Goal: Check status: Check status

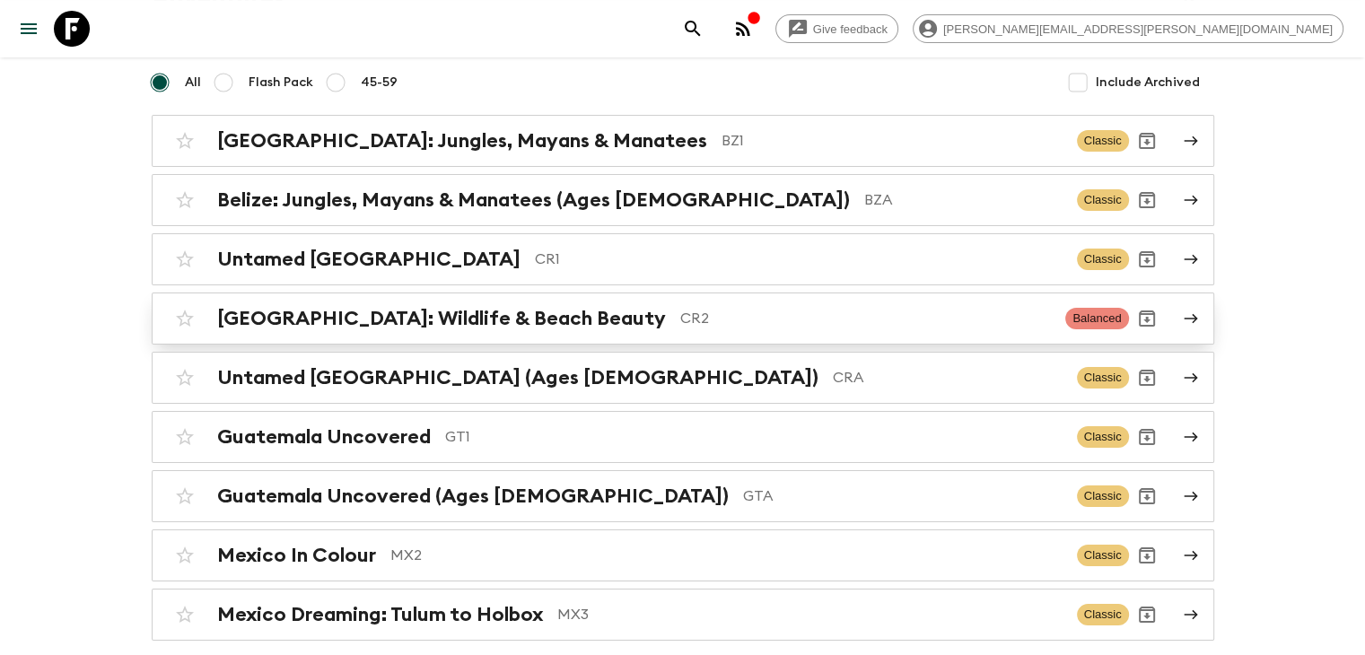
scroll to position [179, 0]
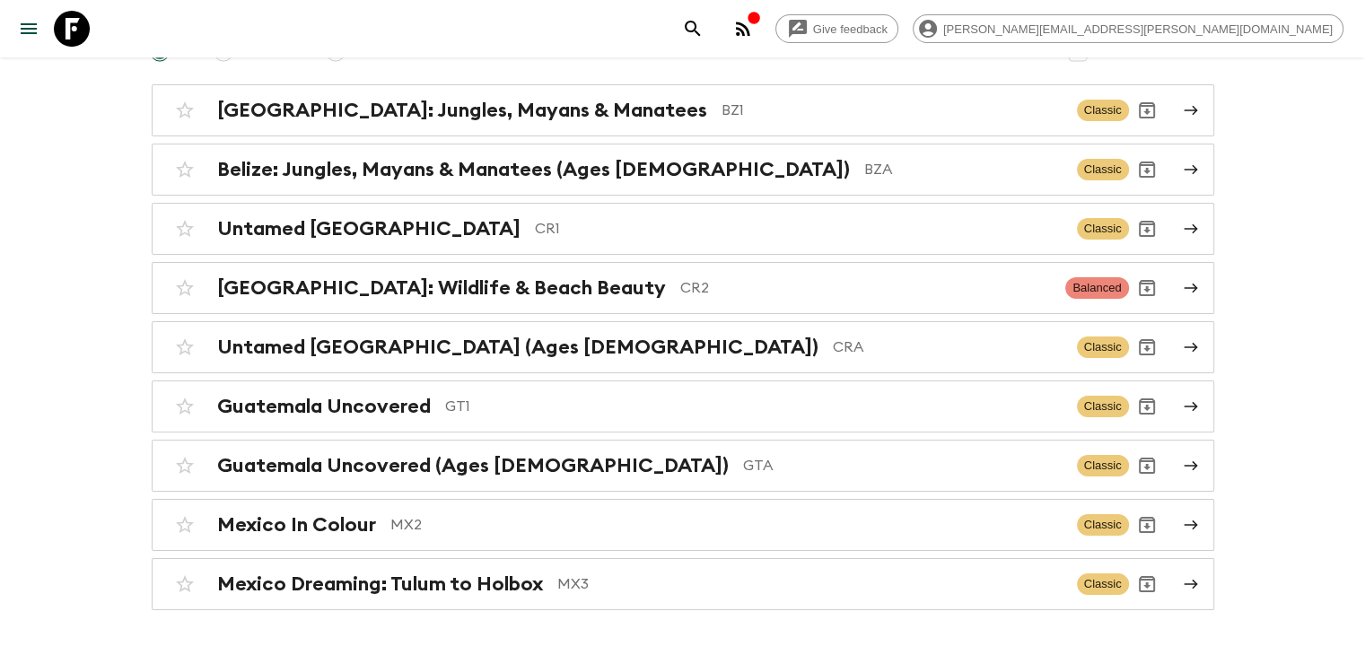
click at [366, 410] on h2 "Guatemala Uncovered" at bounding box center [324, 406] width 214 height 23
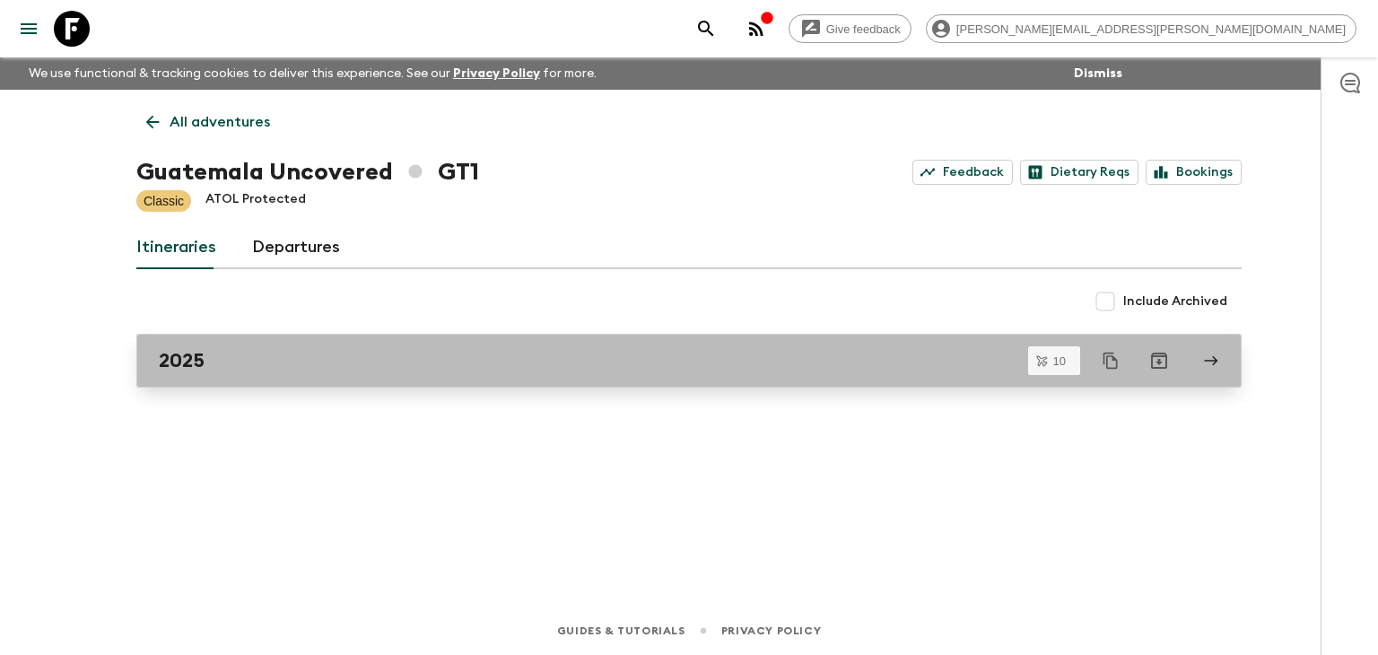
click at [307, 352] on div "2025" at bounding box center [672, 360] width 1026 height 23
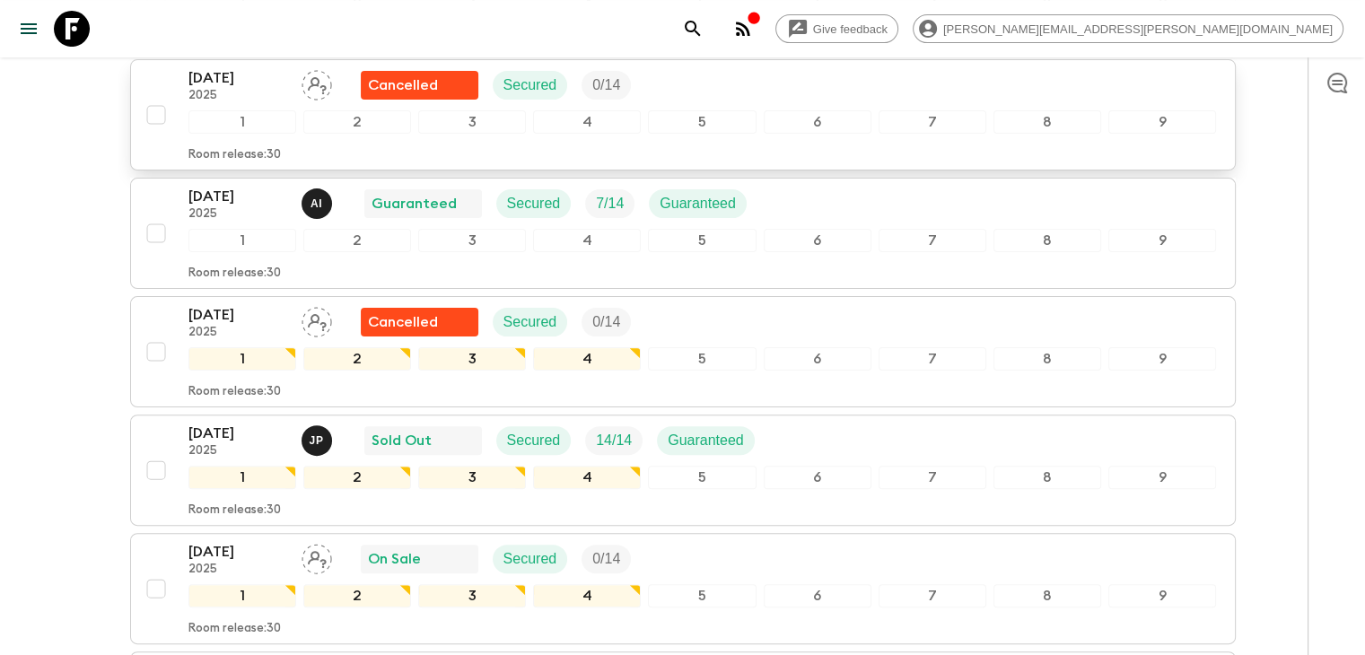
scroll to position [269, 0]
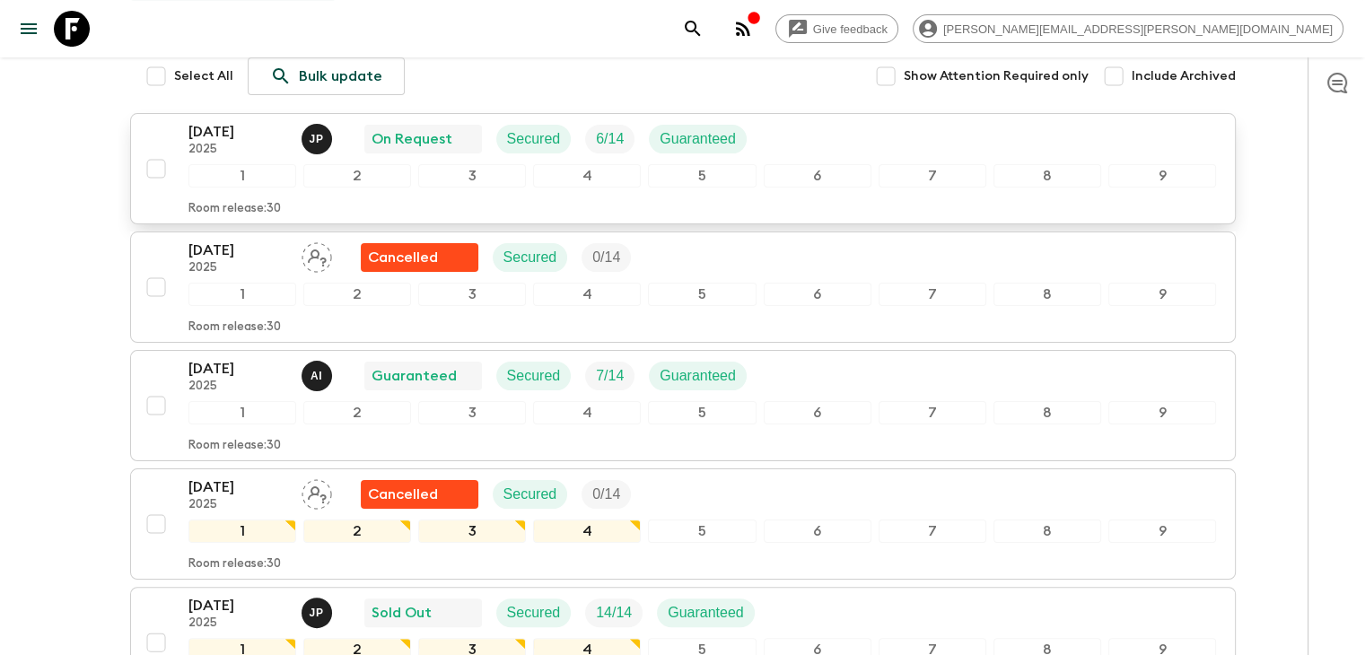
click at [272, 155] on p "2025" at bounding box center [237, 150] width 99 height 14
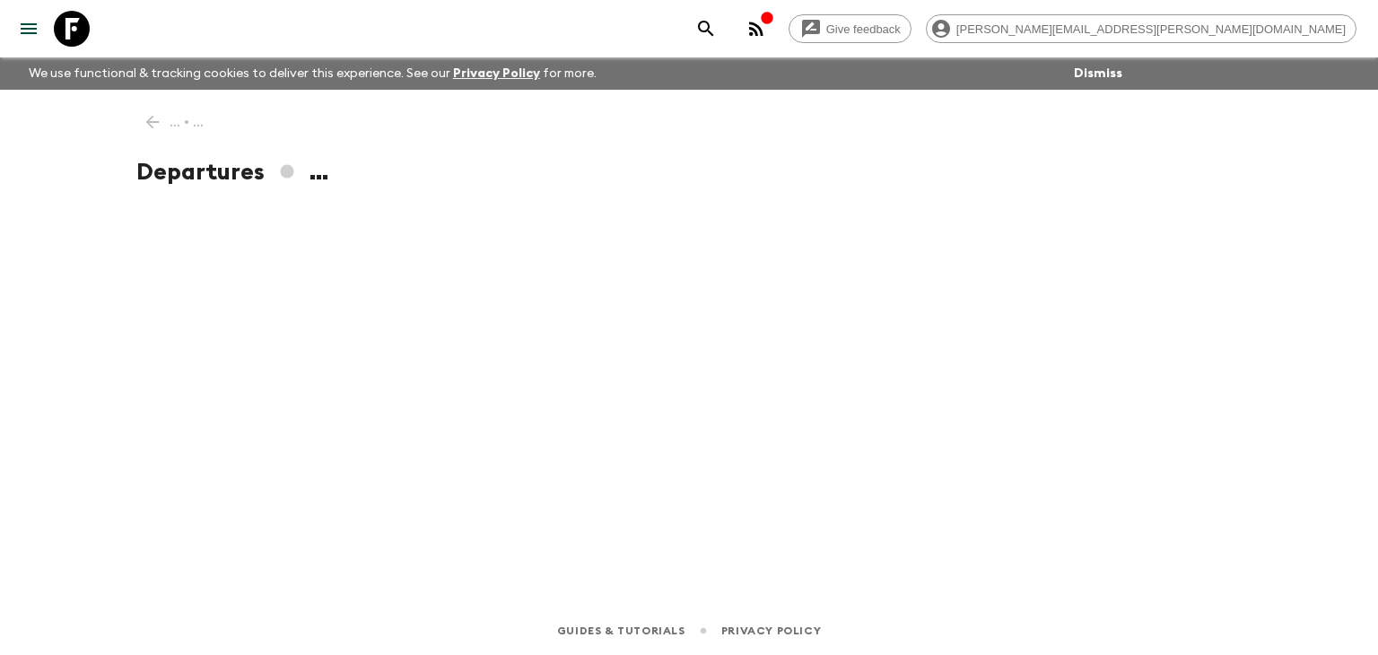
click at [164, 118] on div "... • ... Departures ..." at bounding box center [689, 323] width 1148 height 467
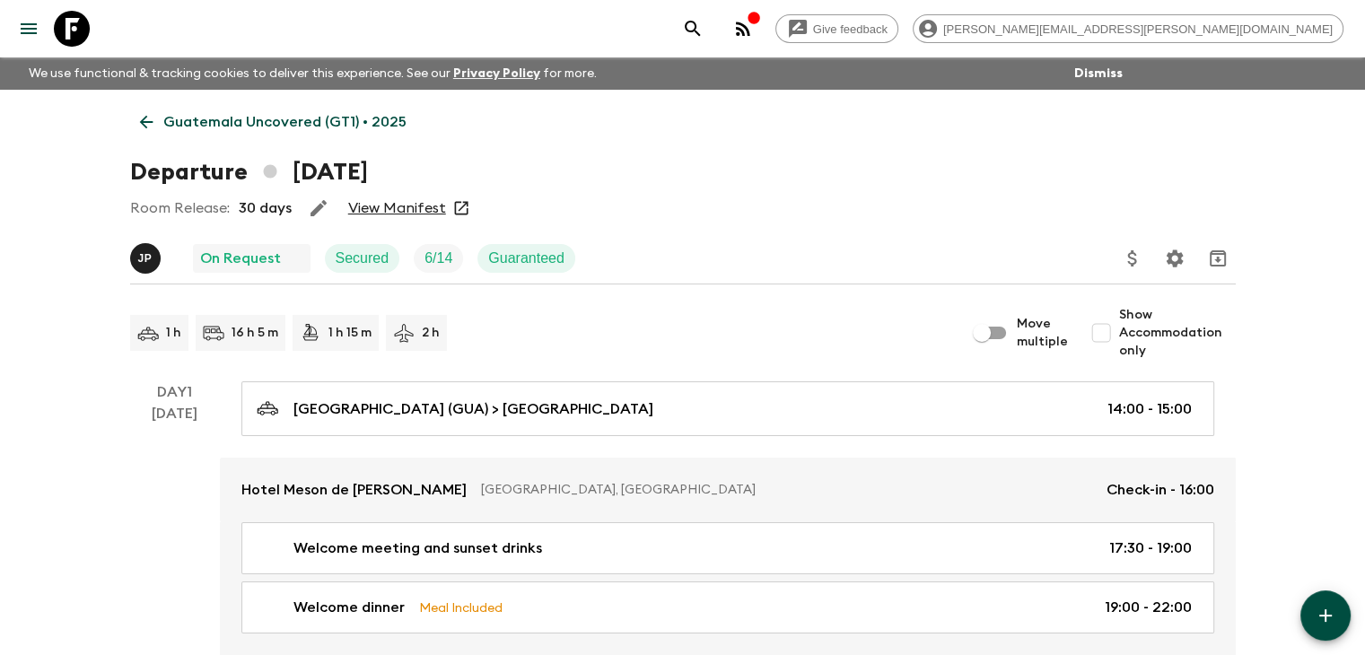
click at [383, 205] on link "View Manifest" at bounding box center [397, 208] width 98 height 18
click at [147, 118] on icon at bounding box center [146, 122] width 20 height 20
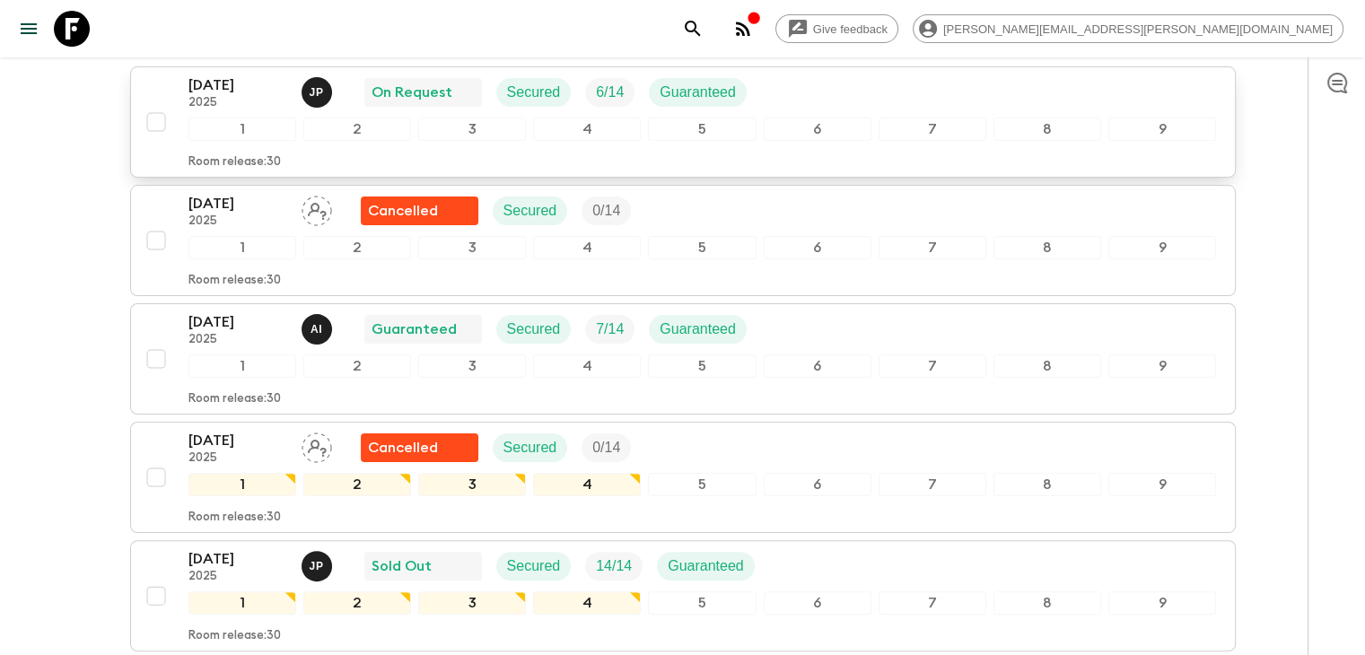
scroll to position [327, 0]
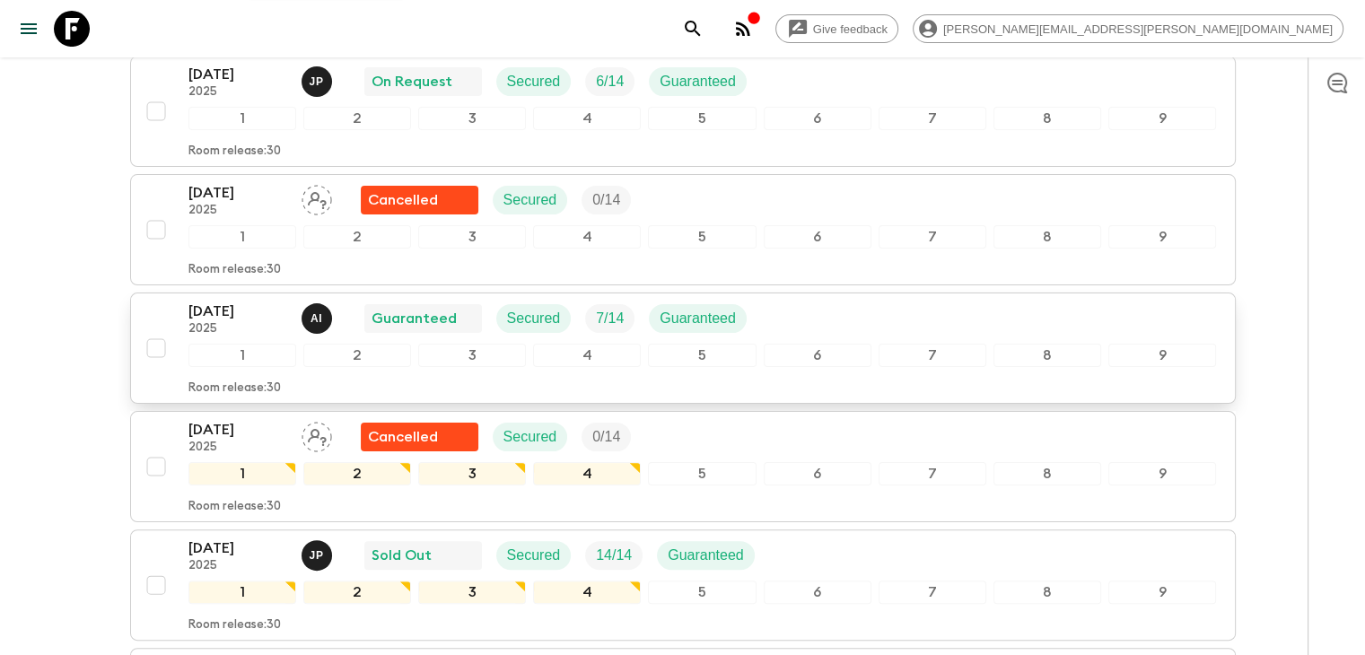
click at [266, 314] on p "[DATE]" at bounding box center [237, 312] width 99 height 22
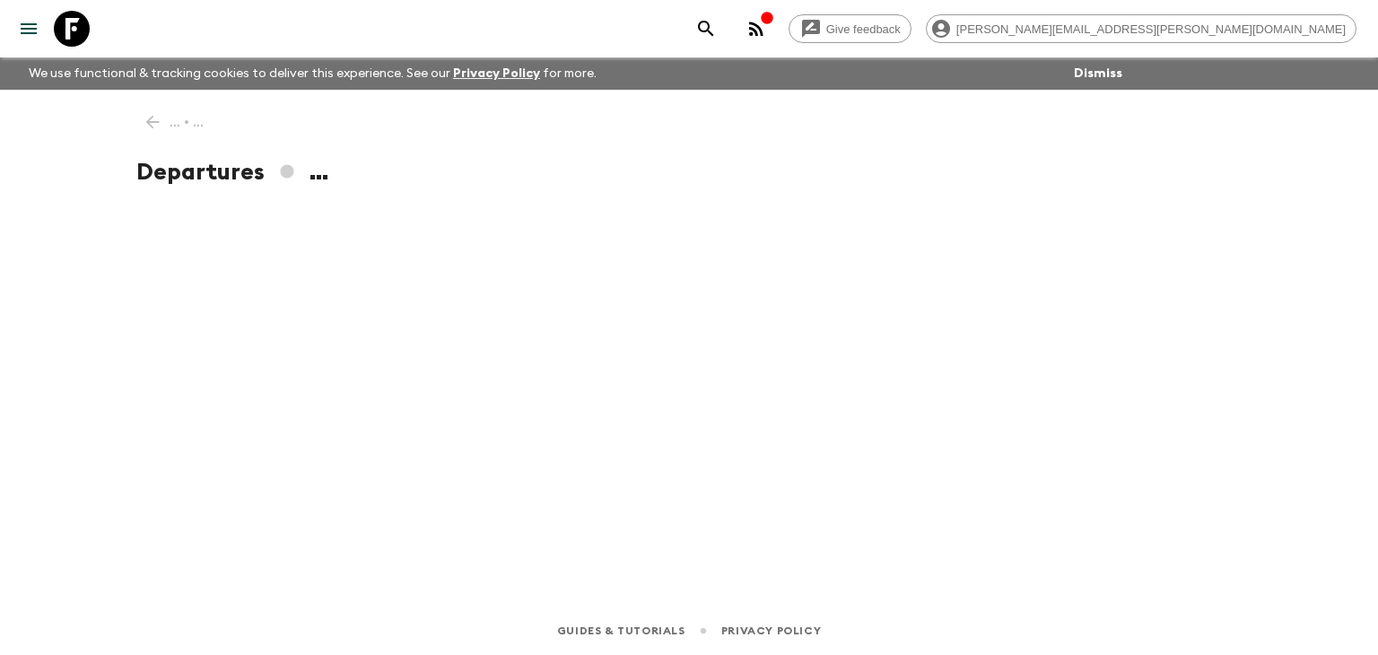
click at [467, 306] on div "... • ... Departures ..." at bounding box center [689, 323] width 1148 height 467
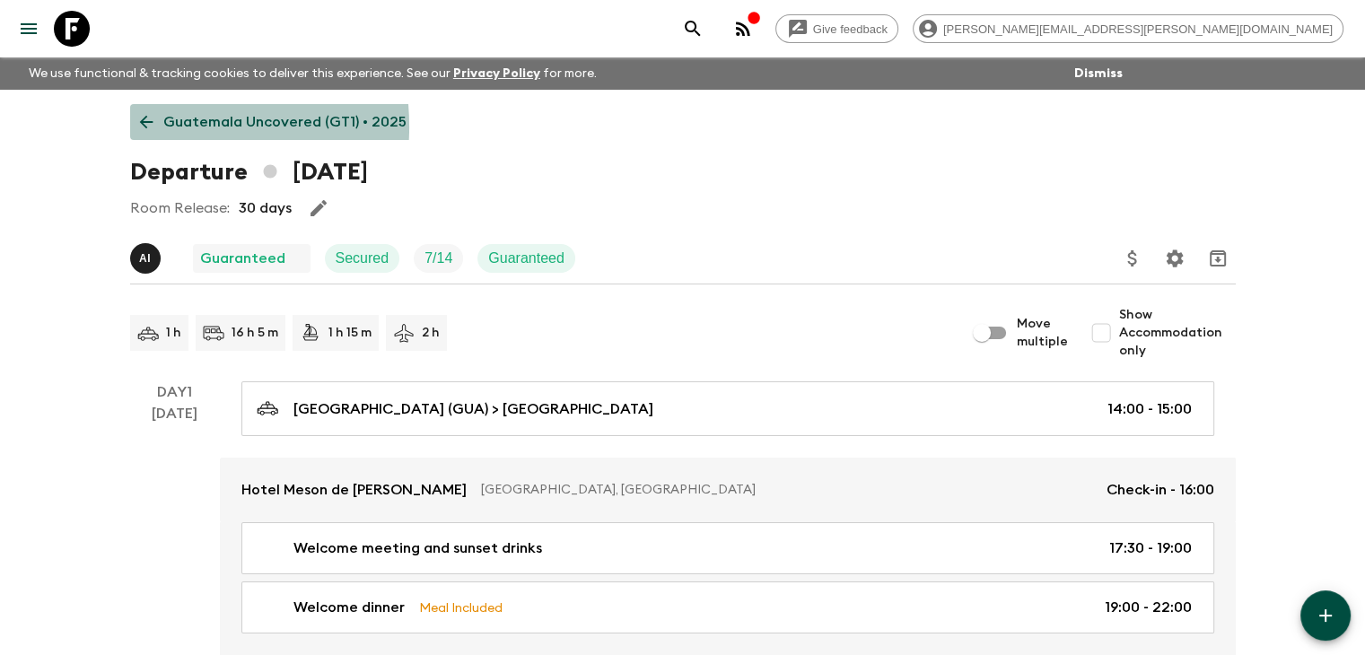
click at [136, 127] on icon at bounding box center [146, 122] width 20 height 20
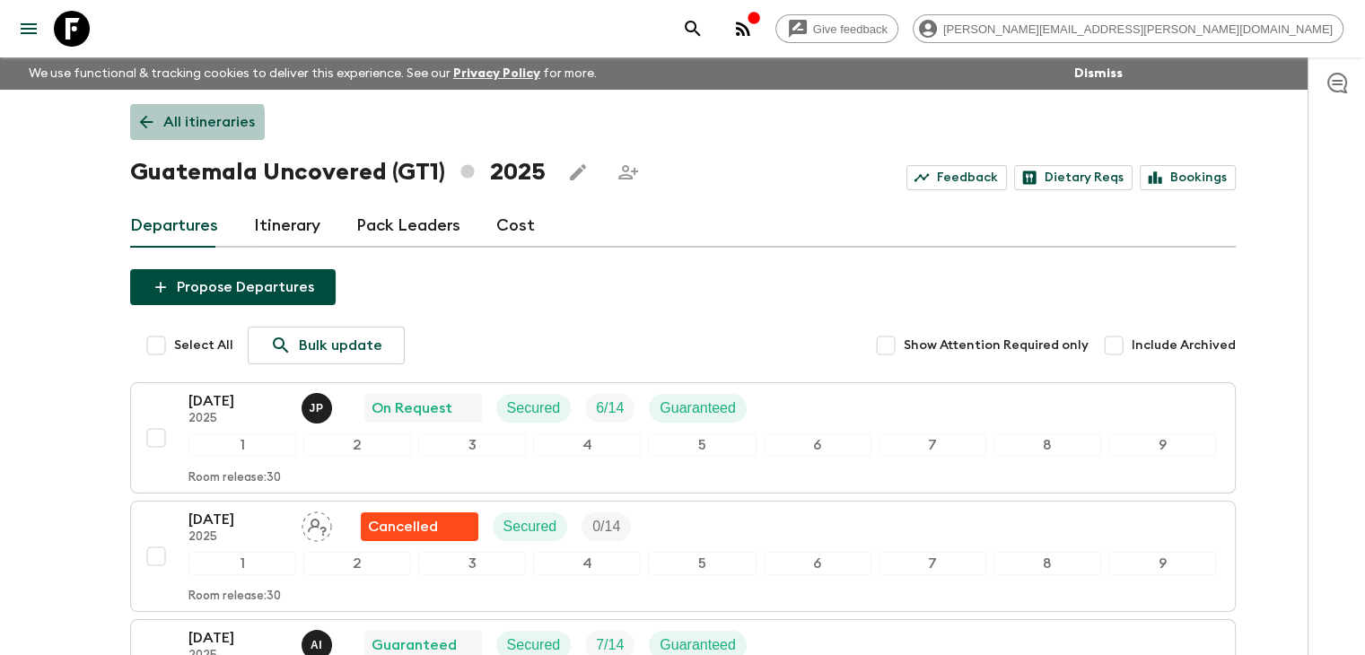
click at [136, 127] on icon at bounding box center [146, 122] width 20 height 20
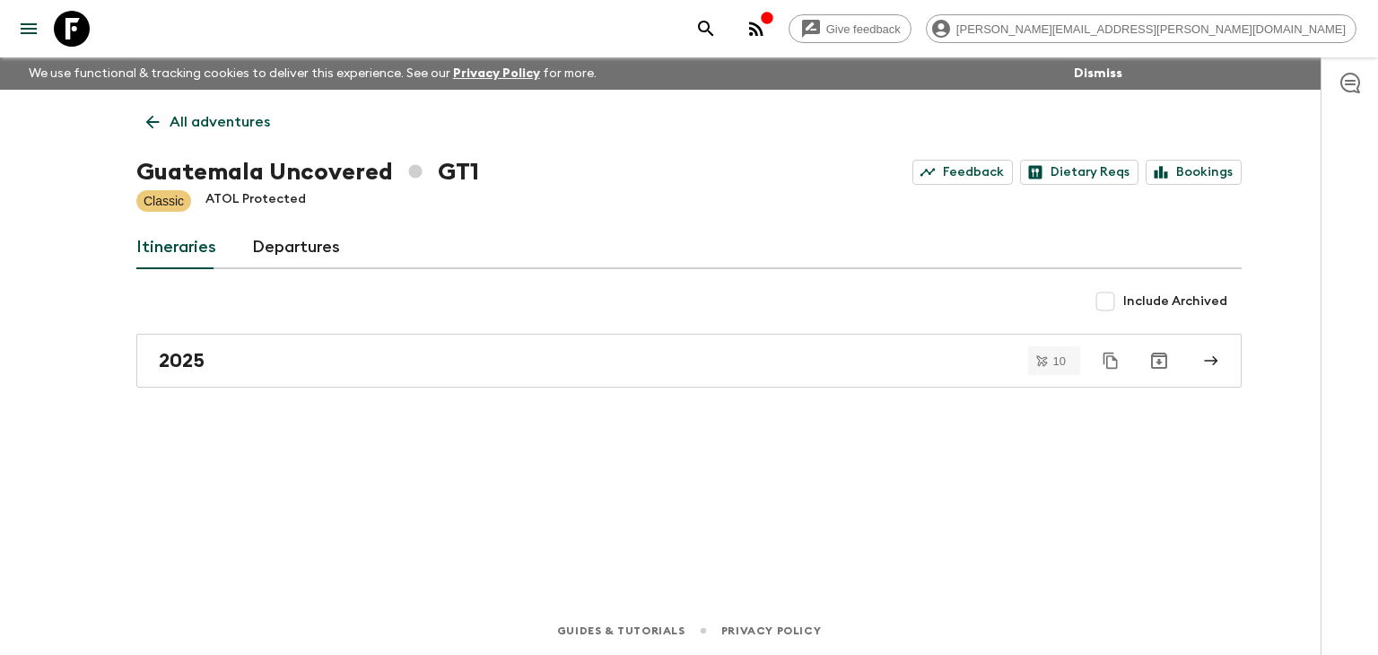
click at [149, 116] on icon at bounding box center [153, 122] width 20 height 20
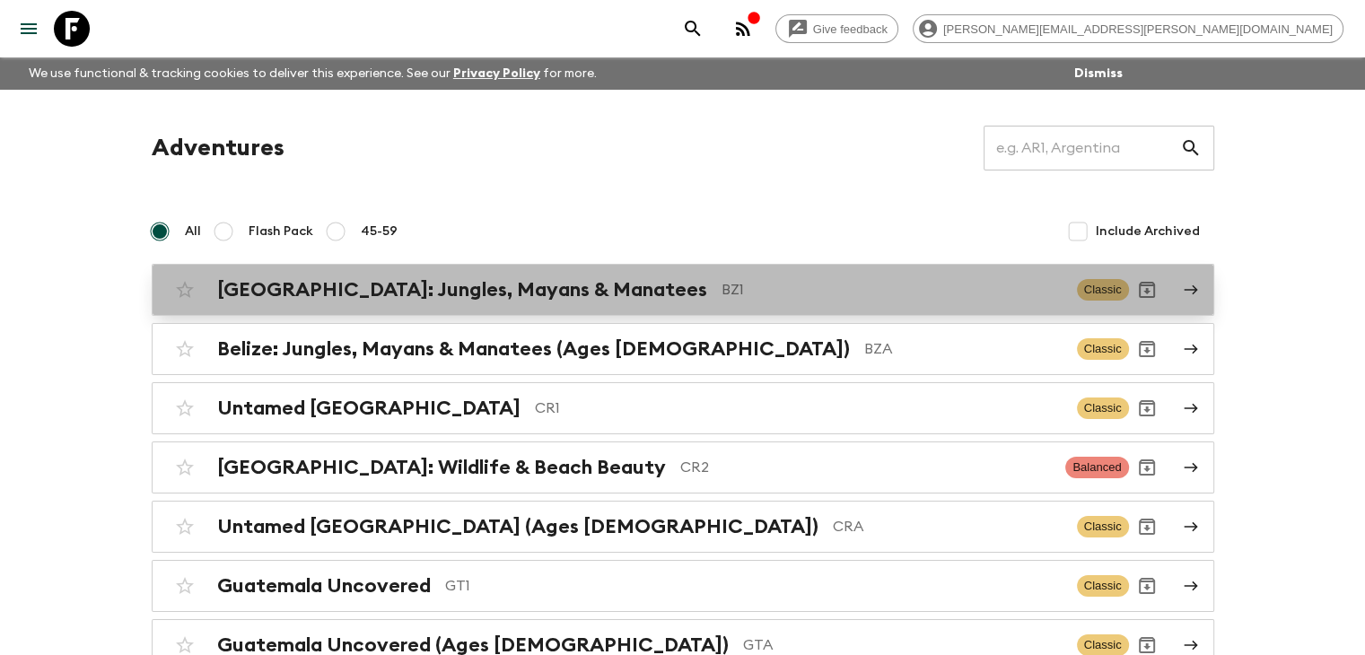
click at [341, 305] on div "[GEOGRAPHIC_DATA]: Jungles, Mayans & Manatees BZ1 Classic" at bounding box center [648, 290] width 962 height 36
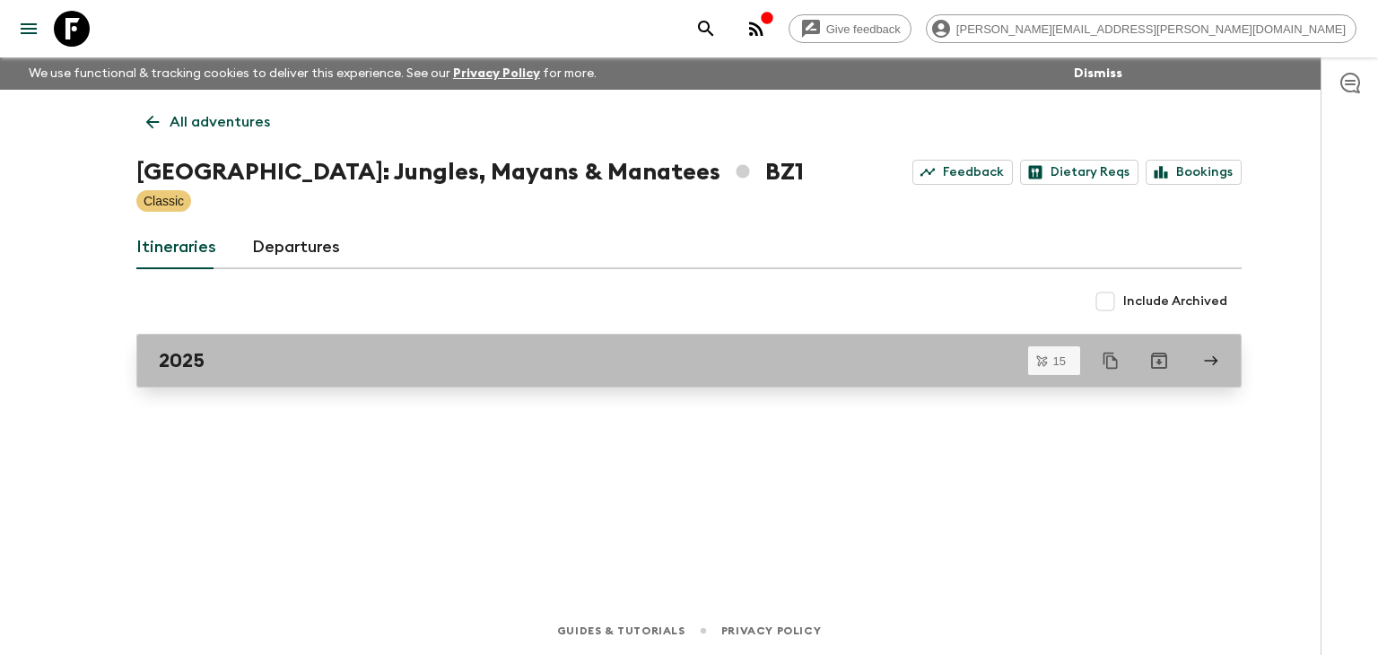
click at [307, 363] on div "2025" at bounding box center [672, 360] width 1026 height 23
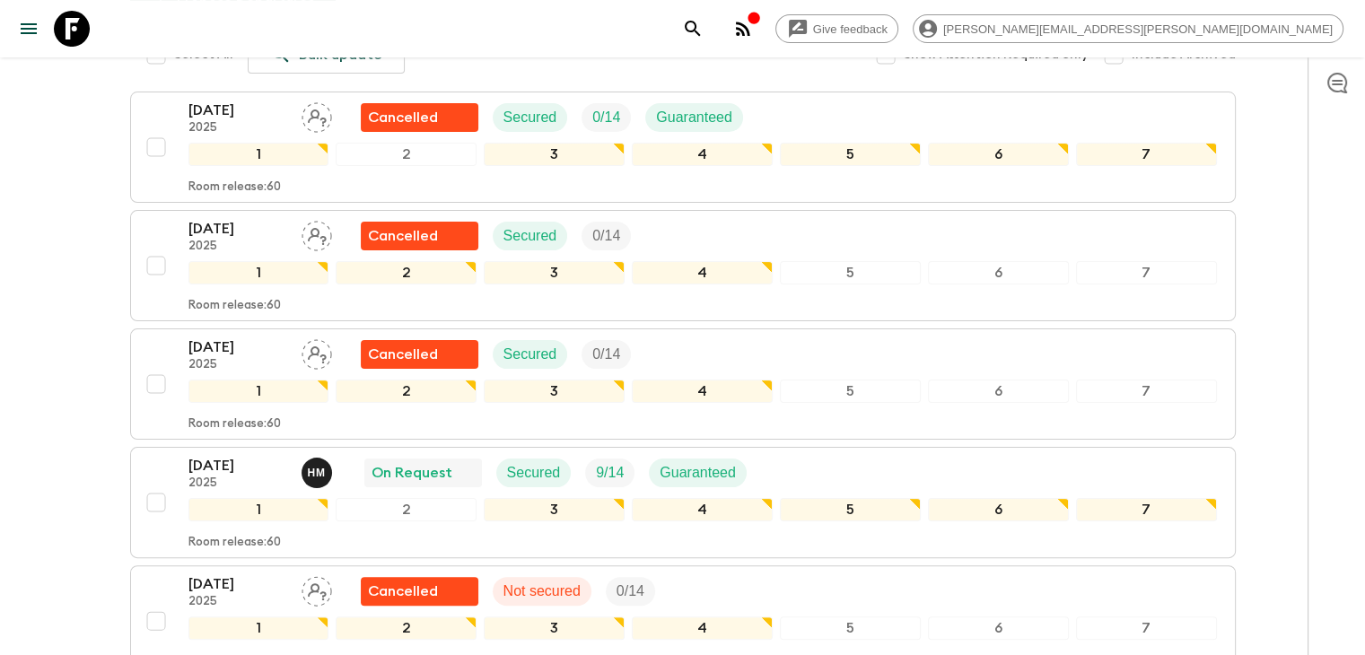
scroll to position [359, 0]
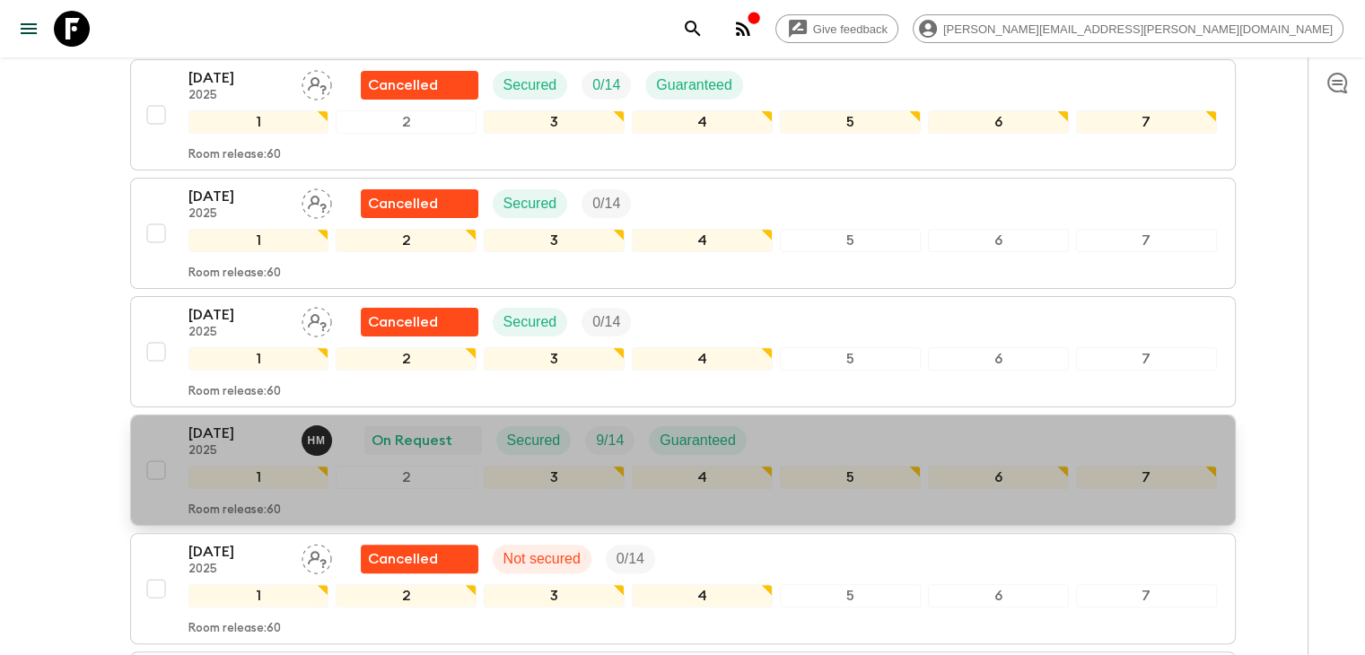
click at [255, 423] on p "[DATE]" at bounding box center [237, 434] width 99 height 22
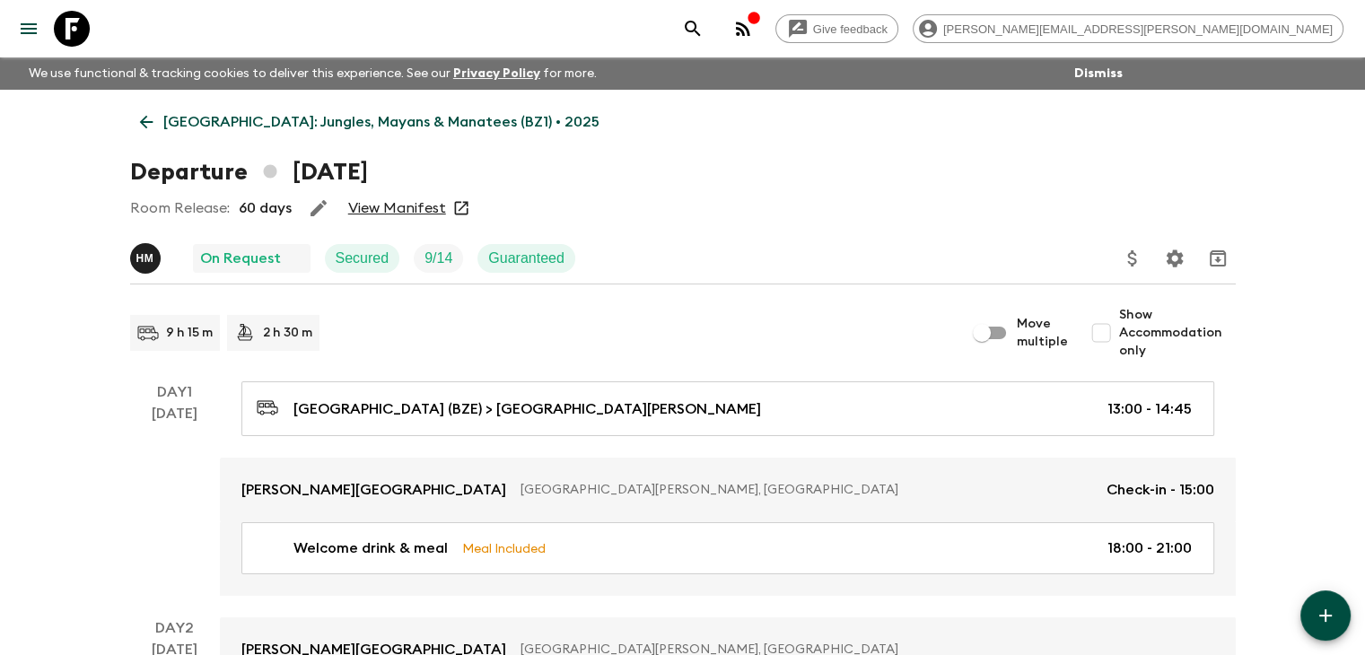
click at [387, 203] on link "View Manifest" at bounding box center [397, 208] width 98 height 18
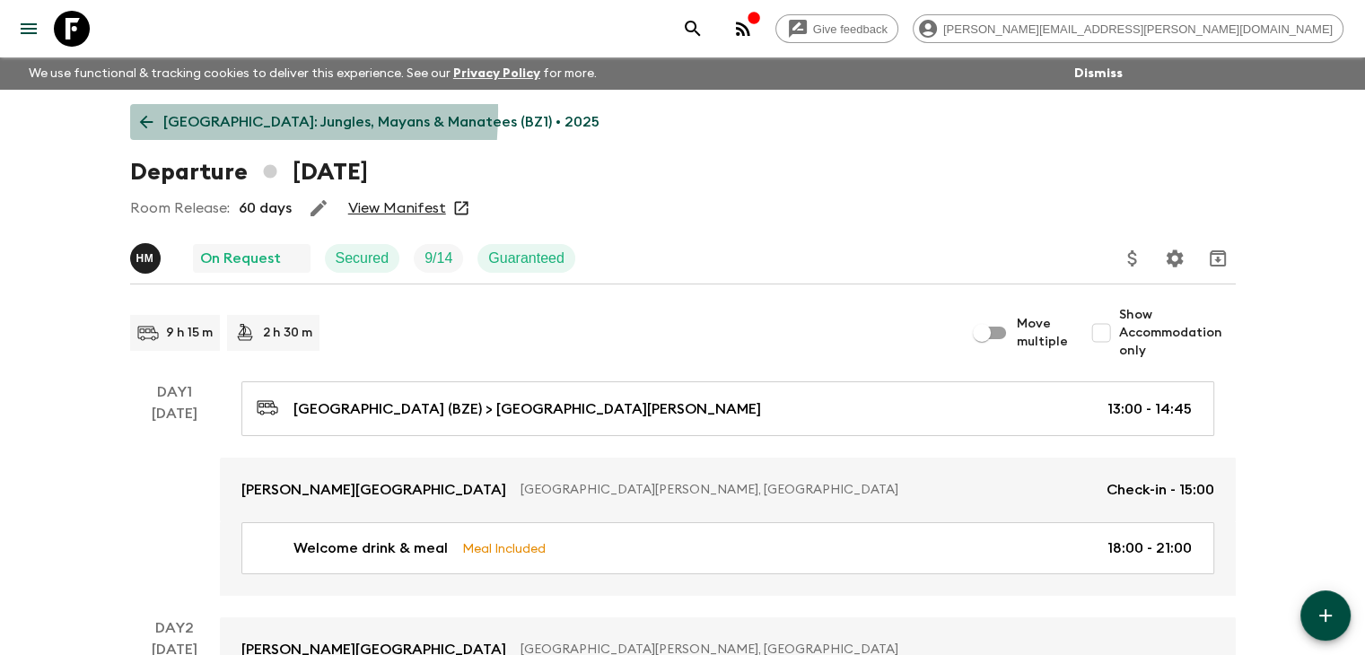
click at [151, 111] on link "[GEOGRAPHIC_DATA]: Jungles, Mayans & Manatees (BZ1) • 2025" at bounding box center [369, 122] width 479 height 36
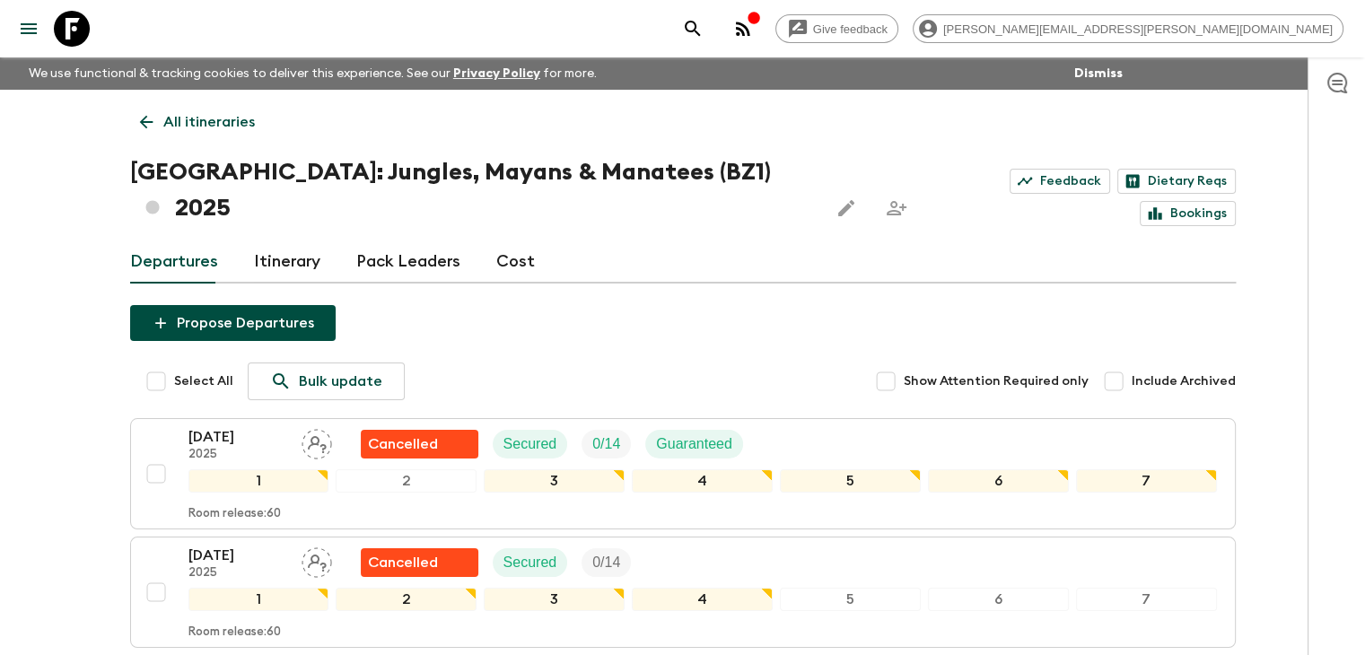
click at [148, 115] on icon at bounding box center [146, 122] width 20 height 20
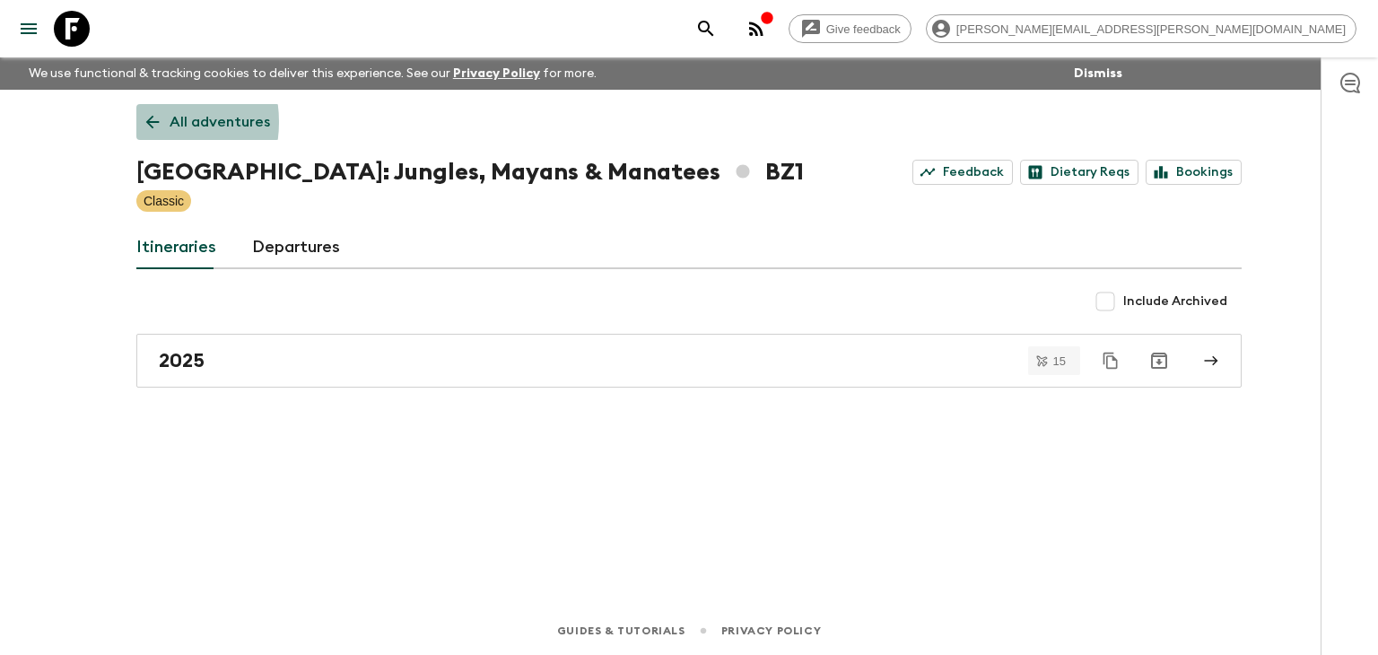
click at [140, 122] on link "All adventures" at bounding box center [208, 122] width 144 height 36
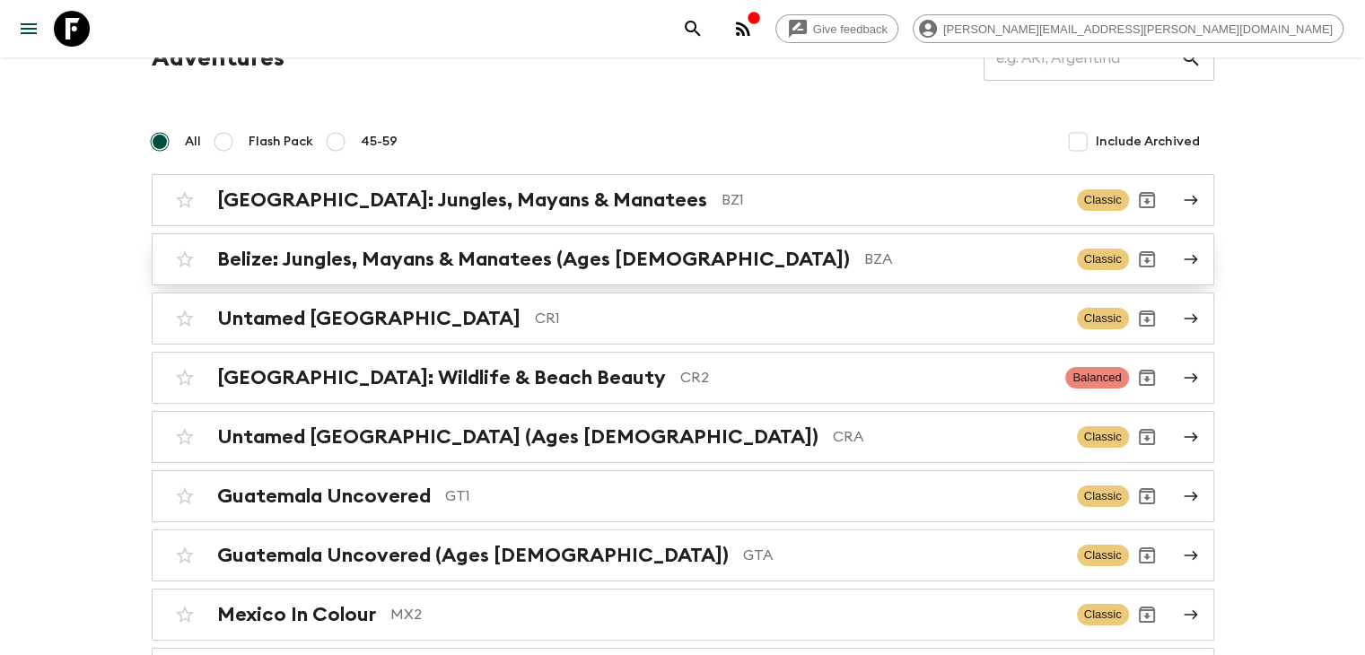
scroll to position [179, 0]
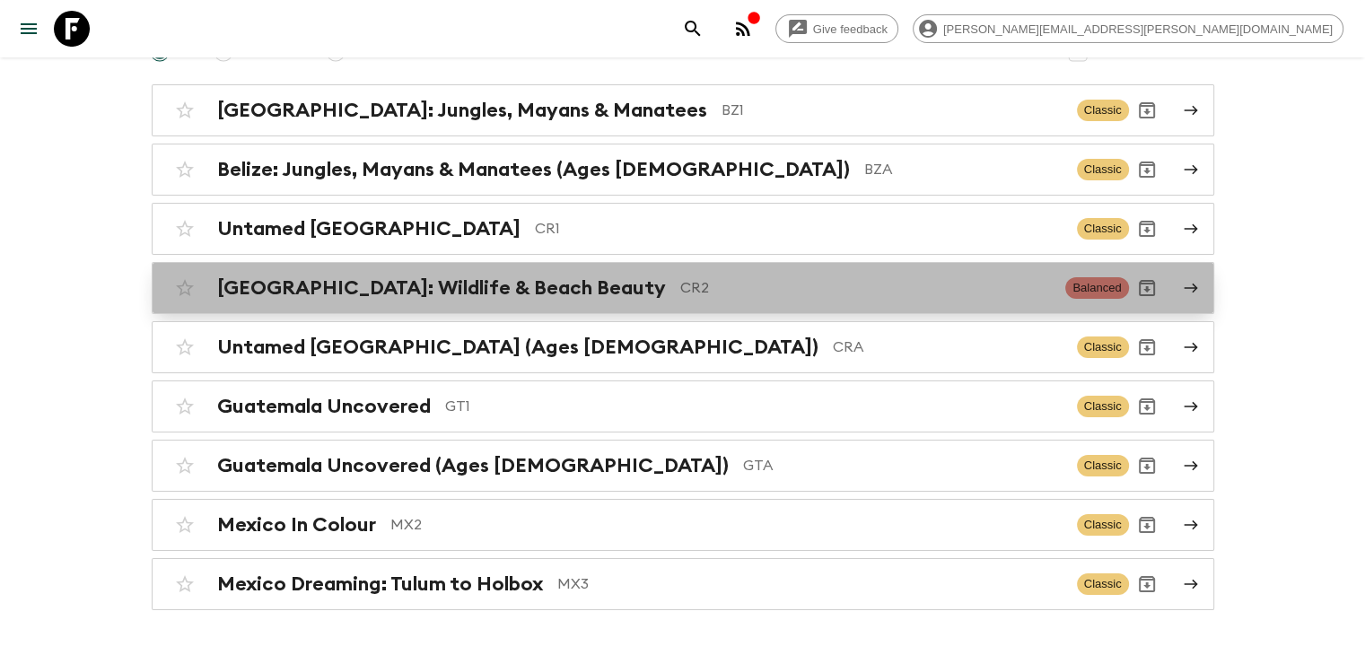
click at [400, 292] on h2 "[GEOGRAPHIC_DATA]: Wildlife & Beach Beauty" at bounding box center [441, 287] width 449 height 23
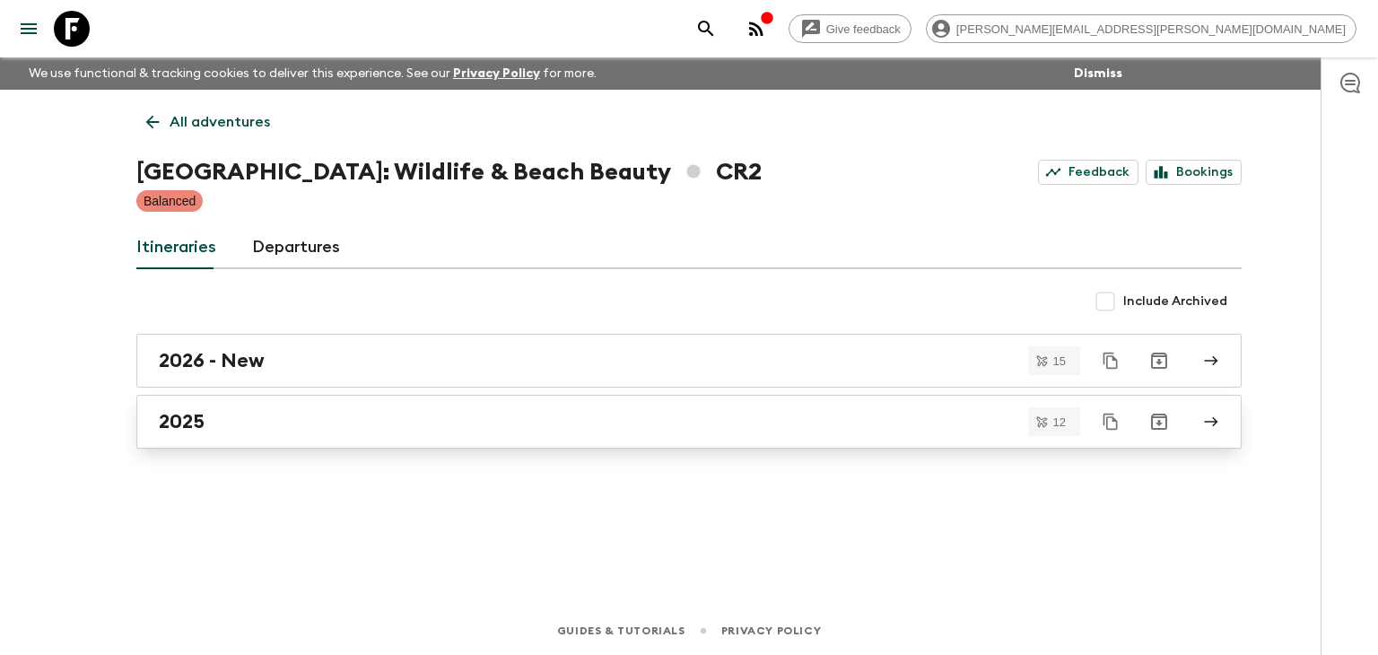
click at [258, 411] on div "2025" at bounding box center [672, 421] width 1026 height 23
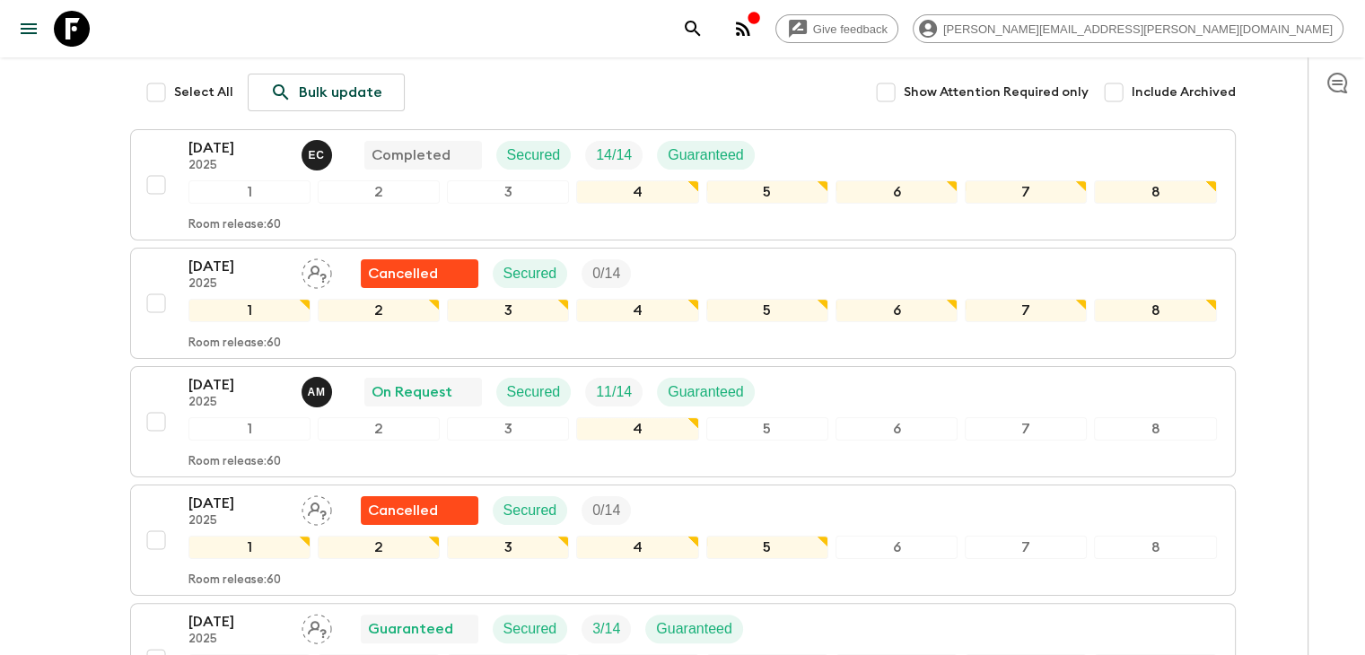
scroll to position [269, 0]
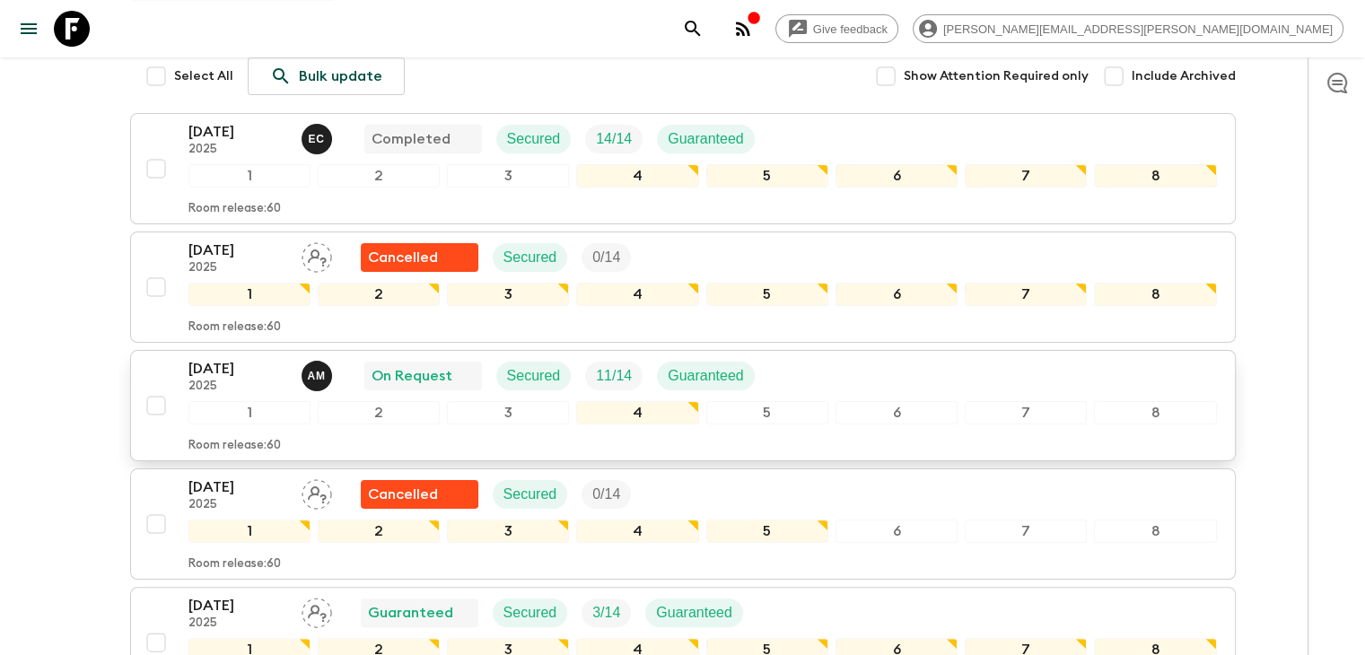
click at [221, 369] on p "[DATE]" at bounding box center [237, 369] width 99 height 22
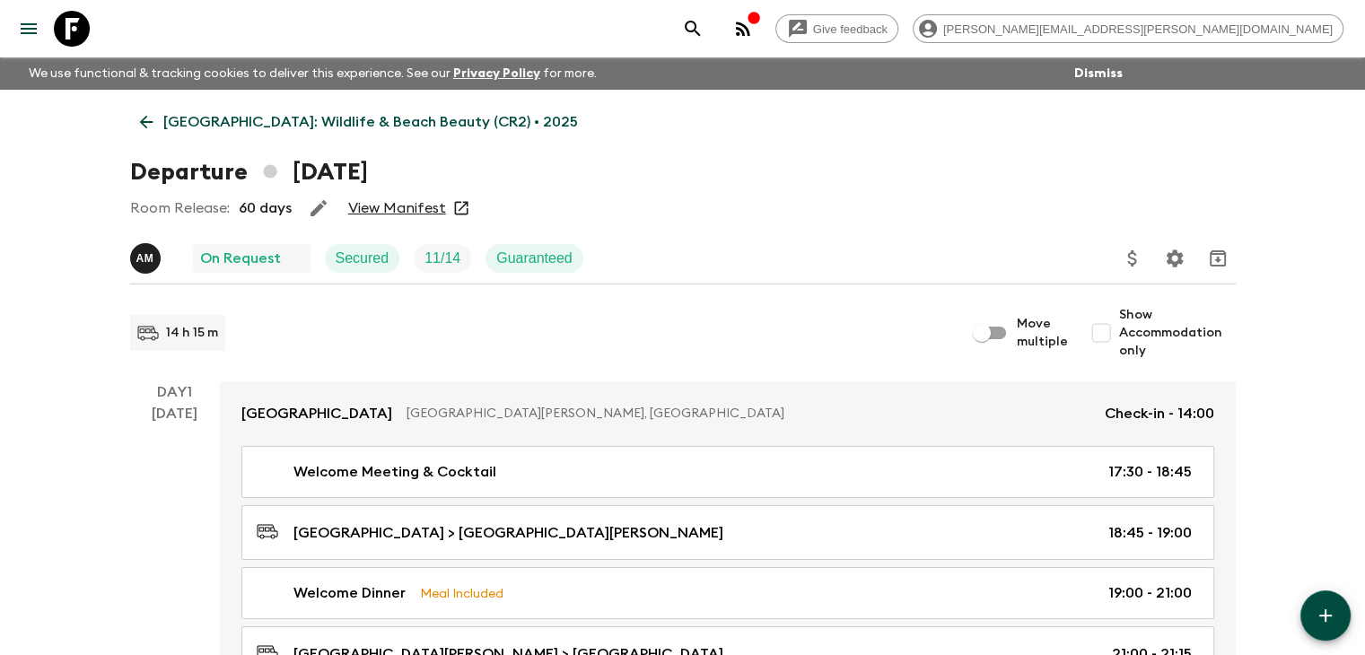
click at [391, 202] on link "View Manifest" at bounding box center [397, 208] width 98 height 18
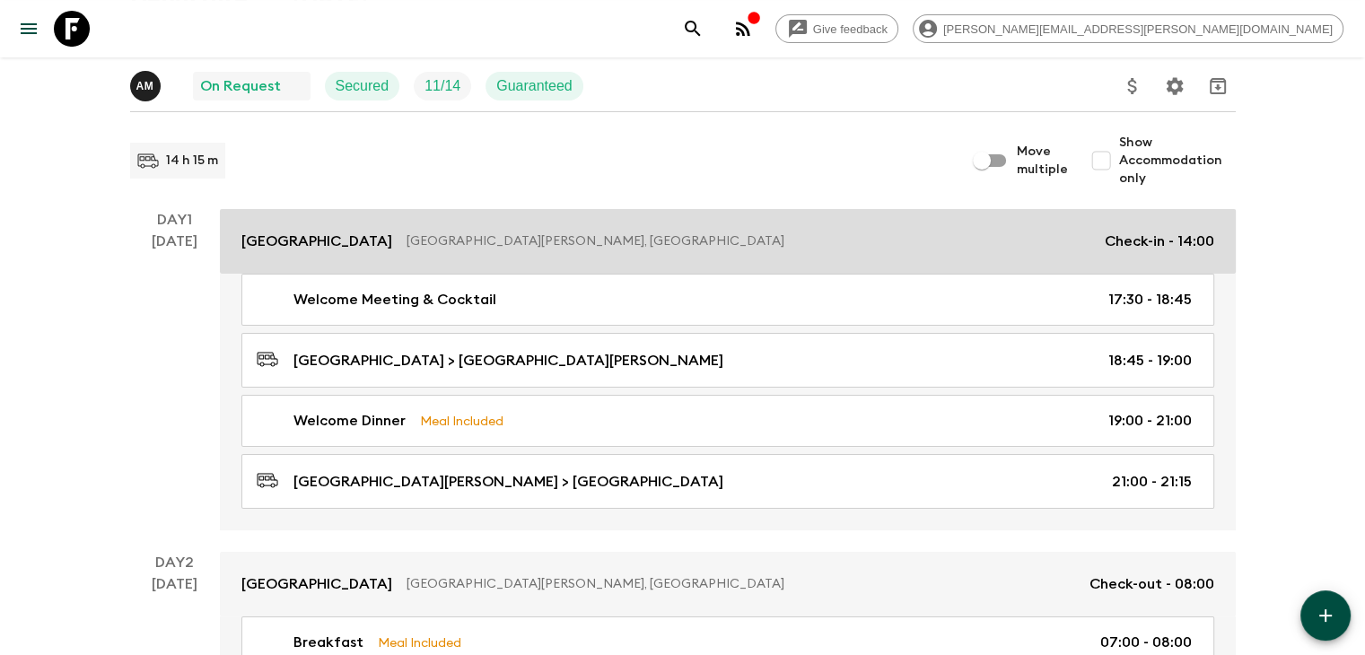
scroll to position [269, 0]
